Goal: Find specific page/section: Find specific page/section

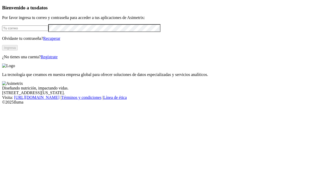
type input "[PERSON_NAME][EMAIL_ADDRESS][PERSON_NAME][DOMAIN_NAME]"
click at [18, 51] on button "Ingresa" at bounding box center [10, 47] width 16 height 5
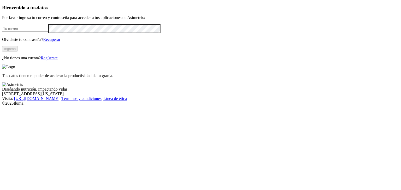
type input "[PERSON_NAME][EMAIL_ADDRESS][PERSON_NAME][DOMAIN_NAME]"
click at [18, 52] on button "Ingresa" at bounding box center [10, 48] width 16 height 5
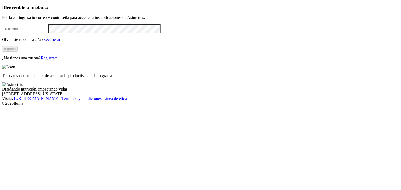
type input "esteban.valencia@asimetrix.co"
click at [18, 52] on button "Ingresa" at bounding box center [10, 48] width 16 height 5
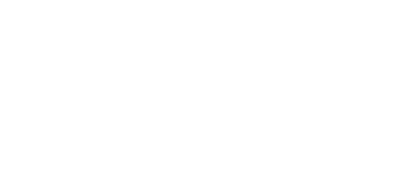
scroll to position [78, 0]
